Goal: Navigation & Orientation: Find specific page/section

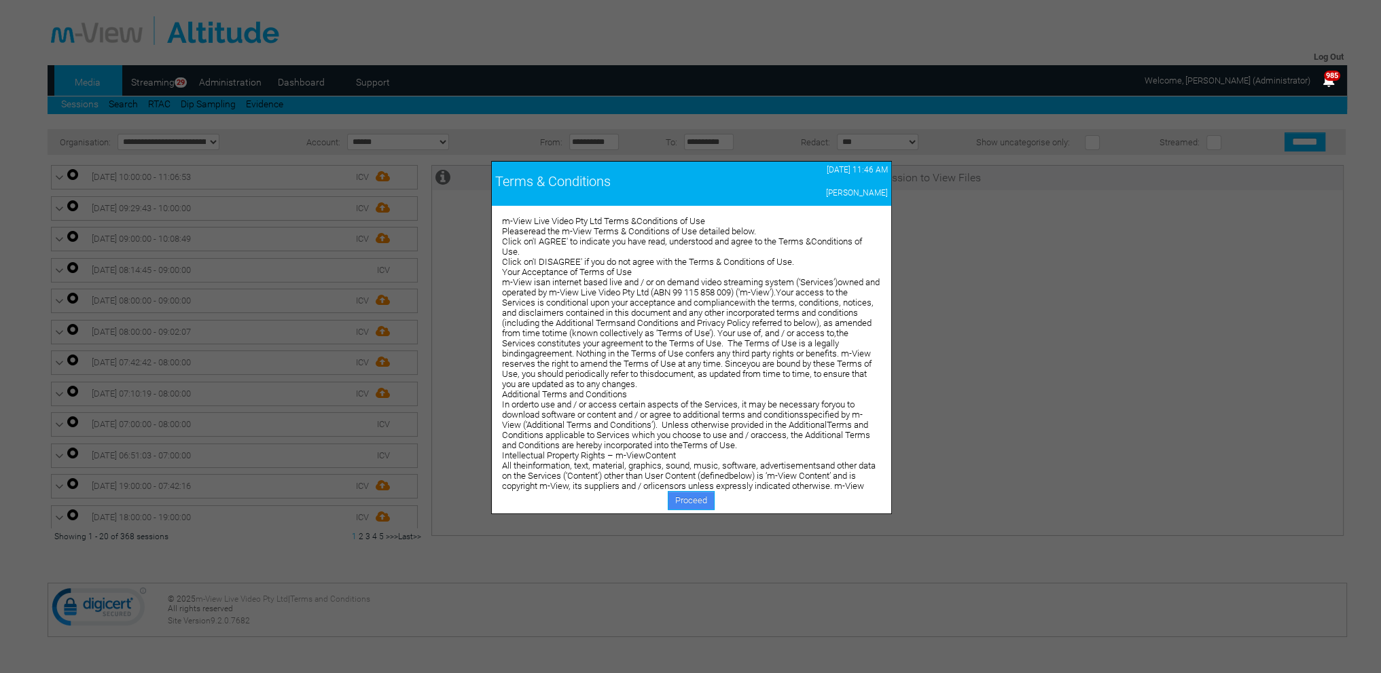
click at [691, 499] on link "Proceed" at bounding box center [691, 500] width 47 height 19
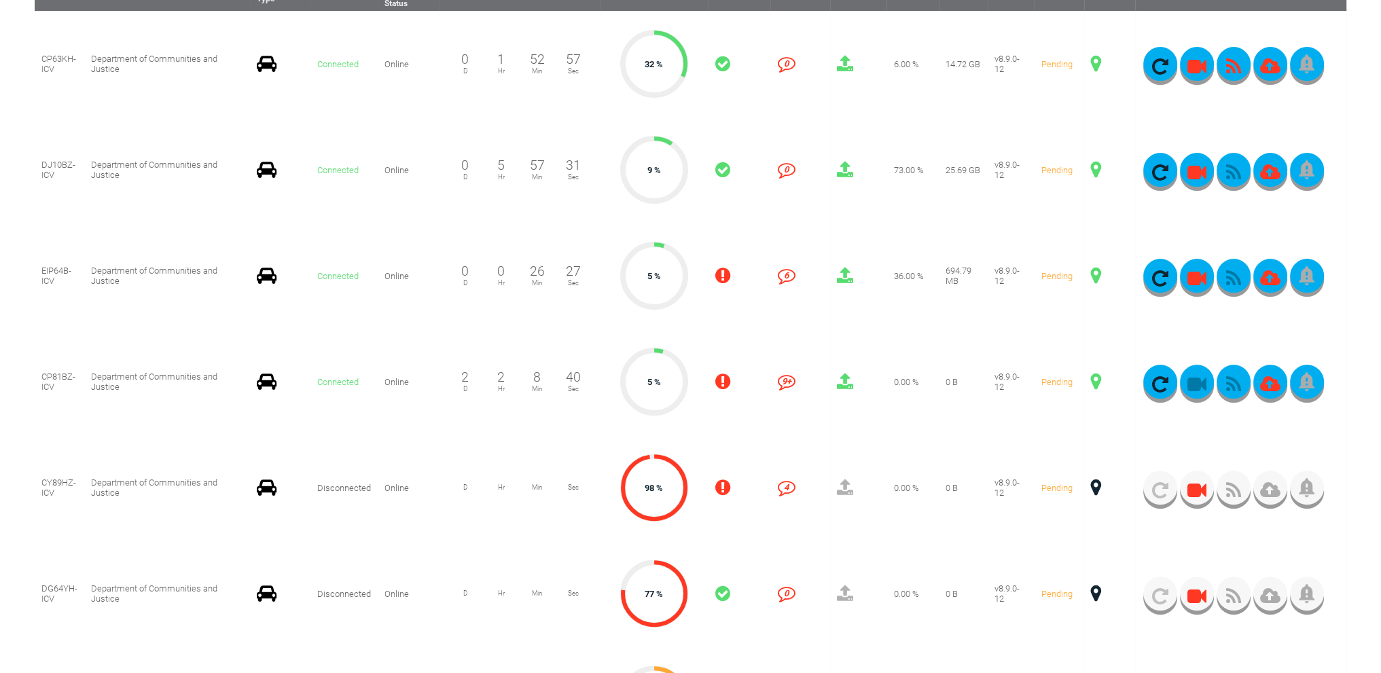
scroll to position [399, 0]
